Goal: Task Accomplishment & Management: Manage account settings

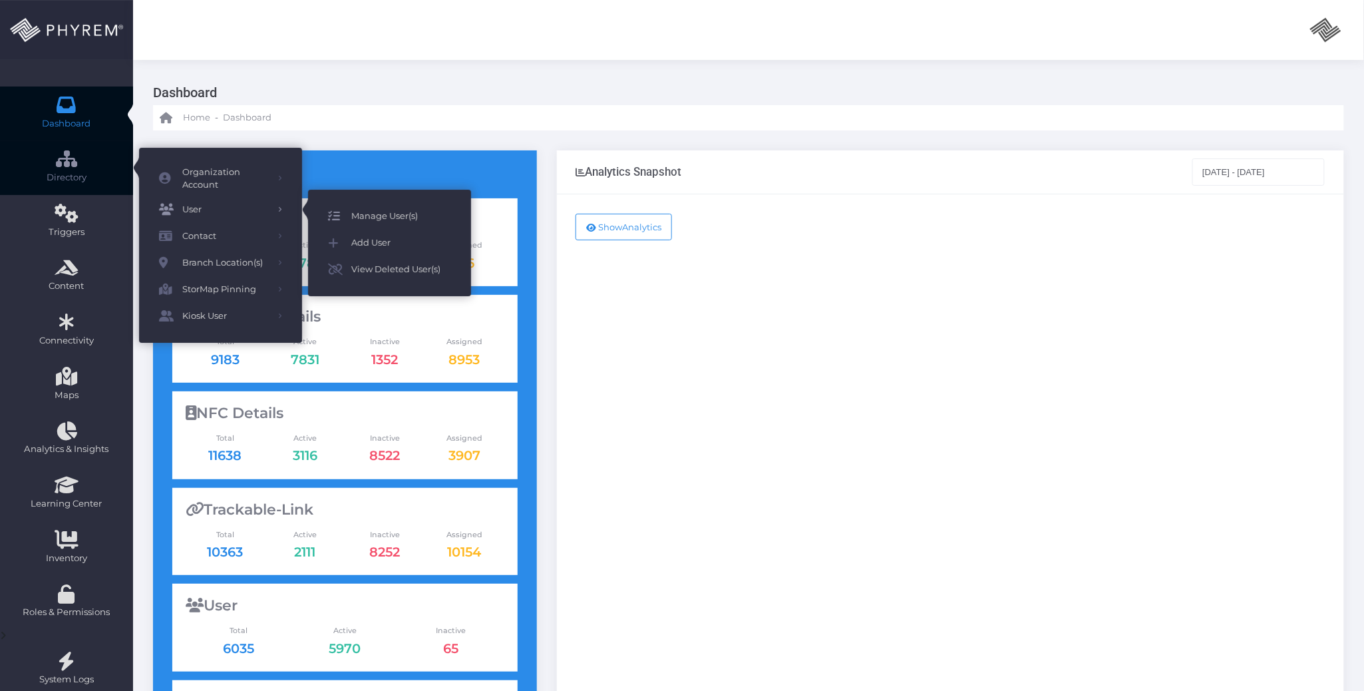
click at [351, 214] on span "Manage User(s)" at bounding box center [401, 216] width 100 height 17
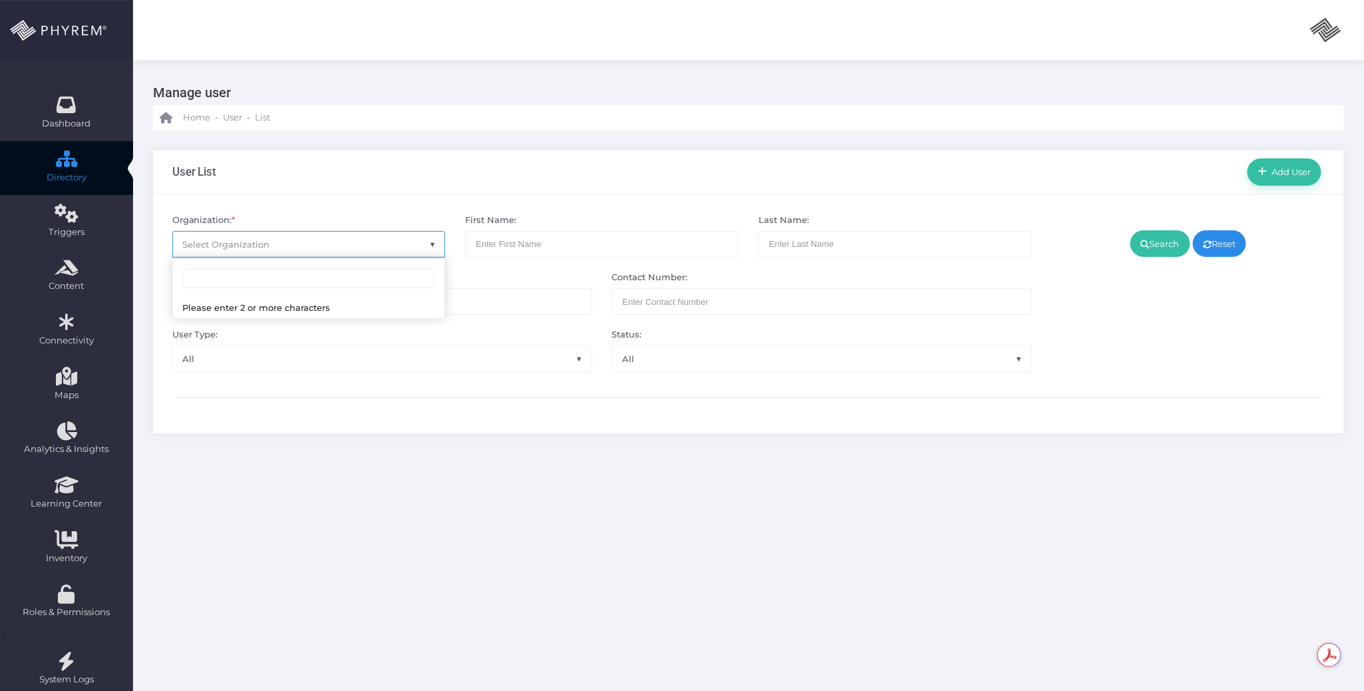
click at [338, 243] on span "Select Organization" at bounding box center [309, 244] width 272 height 25
type input "pinnacle"
select select "4799"
click at [1159, 242] on link "Search" at bounding box center [1161, 243] width 60 height 27
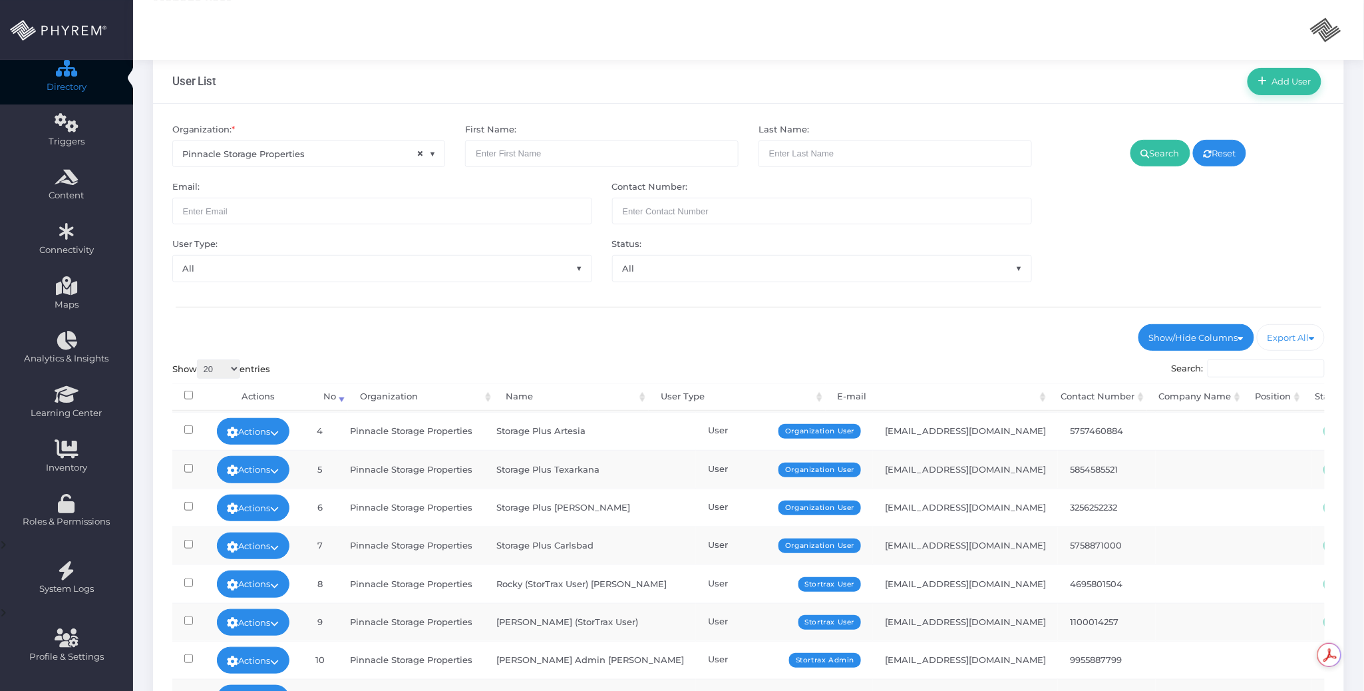
scroll to position [301, 0]
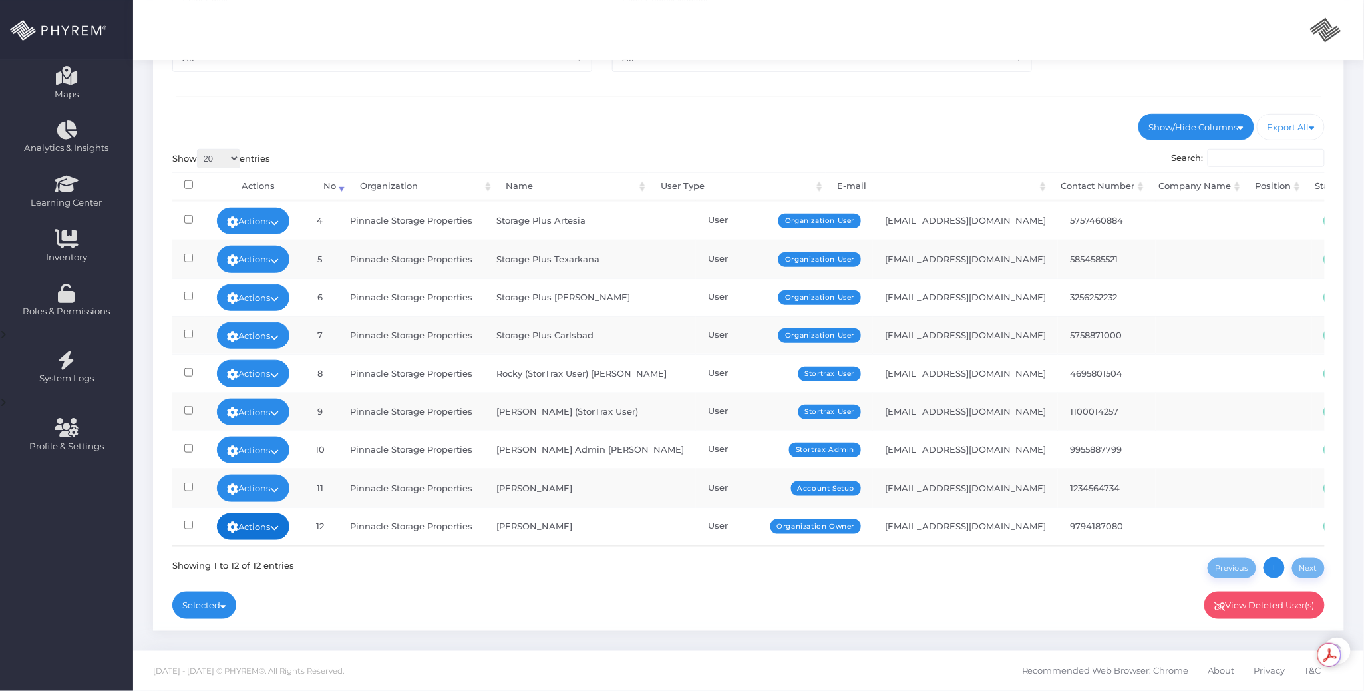
click at [279, 527] on icon at bounding box center [275, 527] width 9 height 0
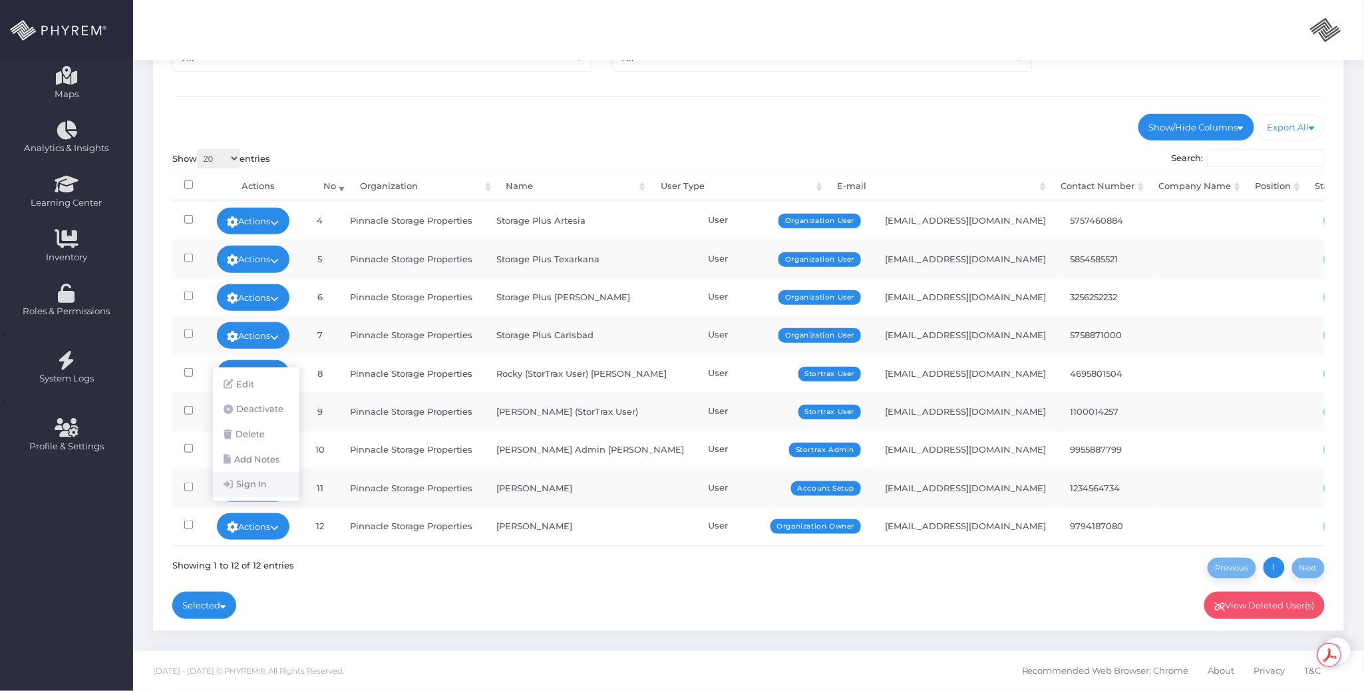
click at [272, 490] on link "Sign In" at bounding box center [256, 484] width 87 height 25
